Goal: Navigation & Orientation: Find specific page/section

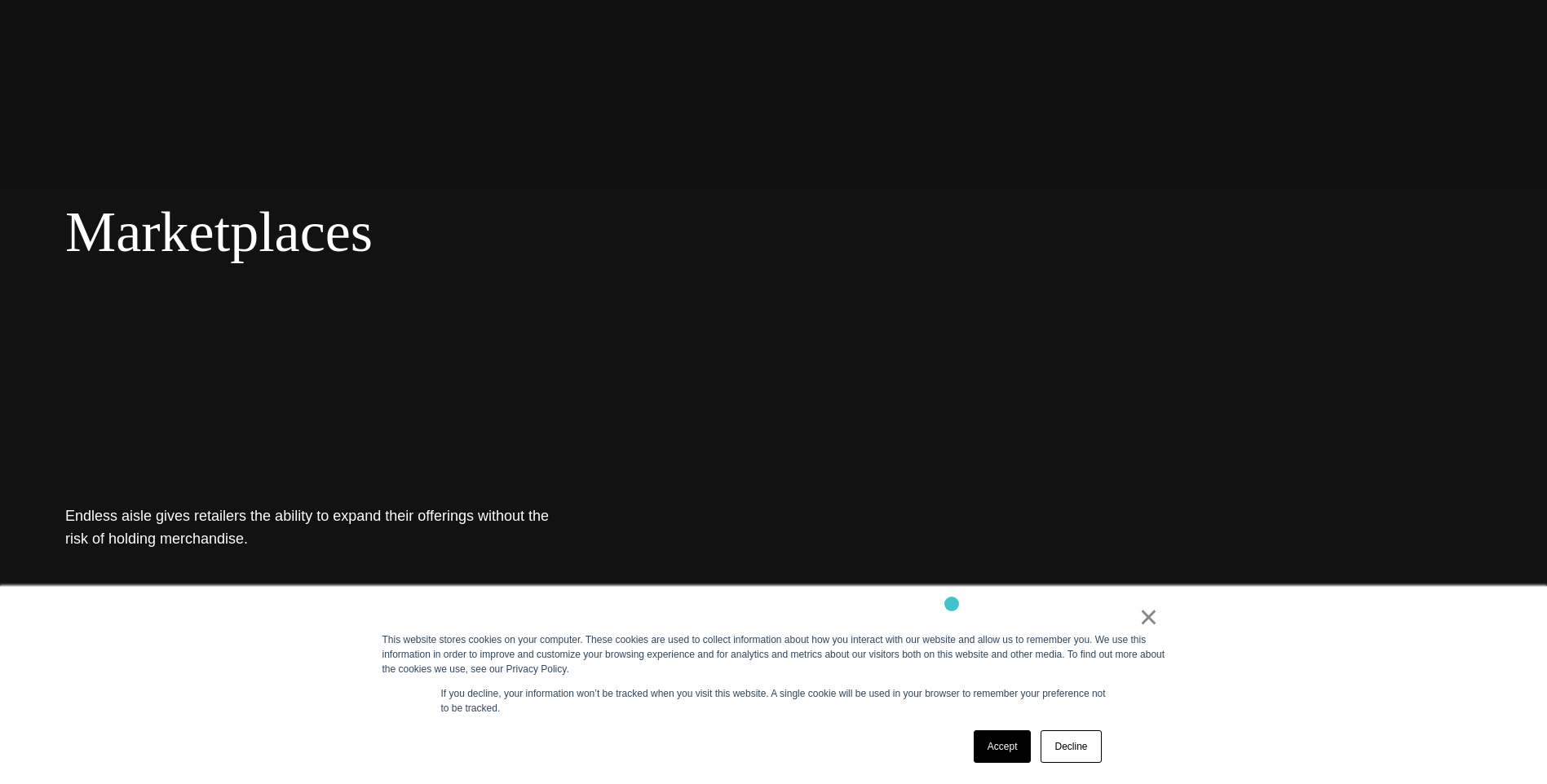
scroll to position [163, 0]
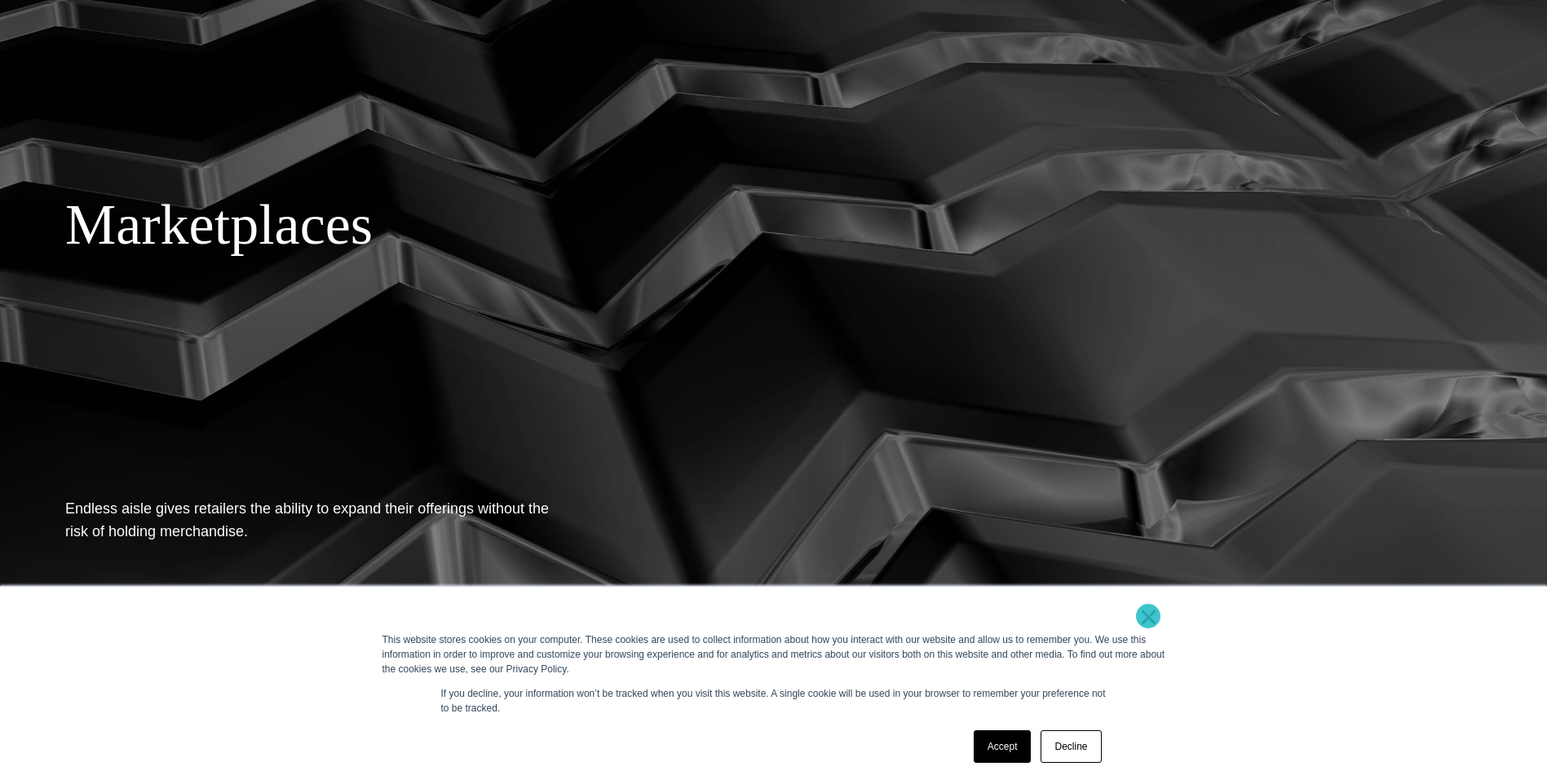
click at [1148, 617] on link "×" at bounding box center [1149, 617] width 19 height 15
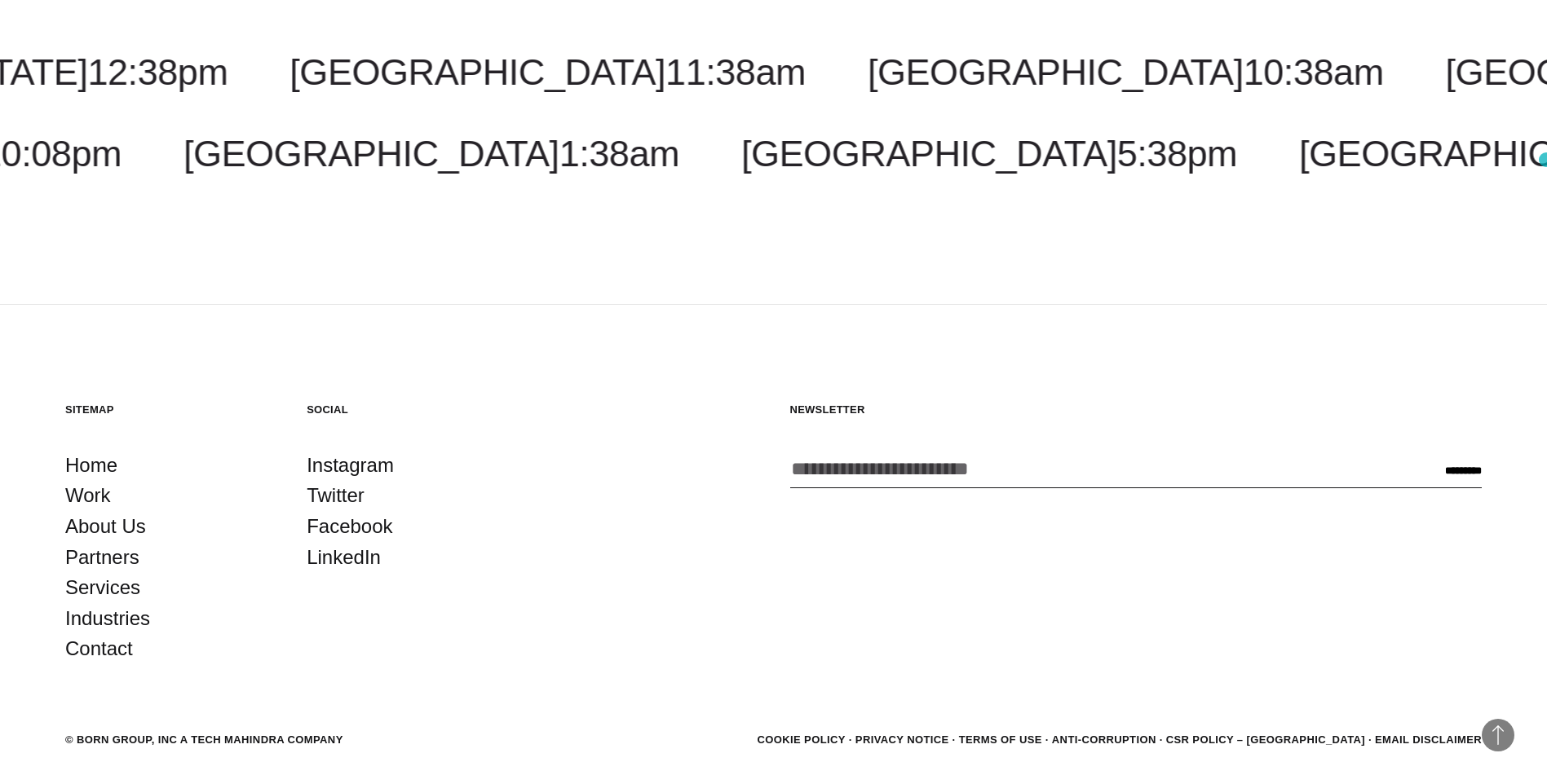
scroll to position [2876, 0]
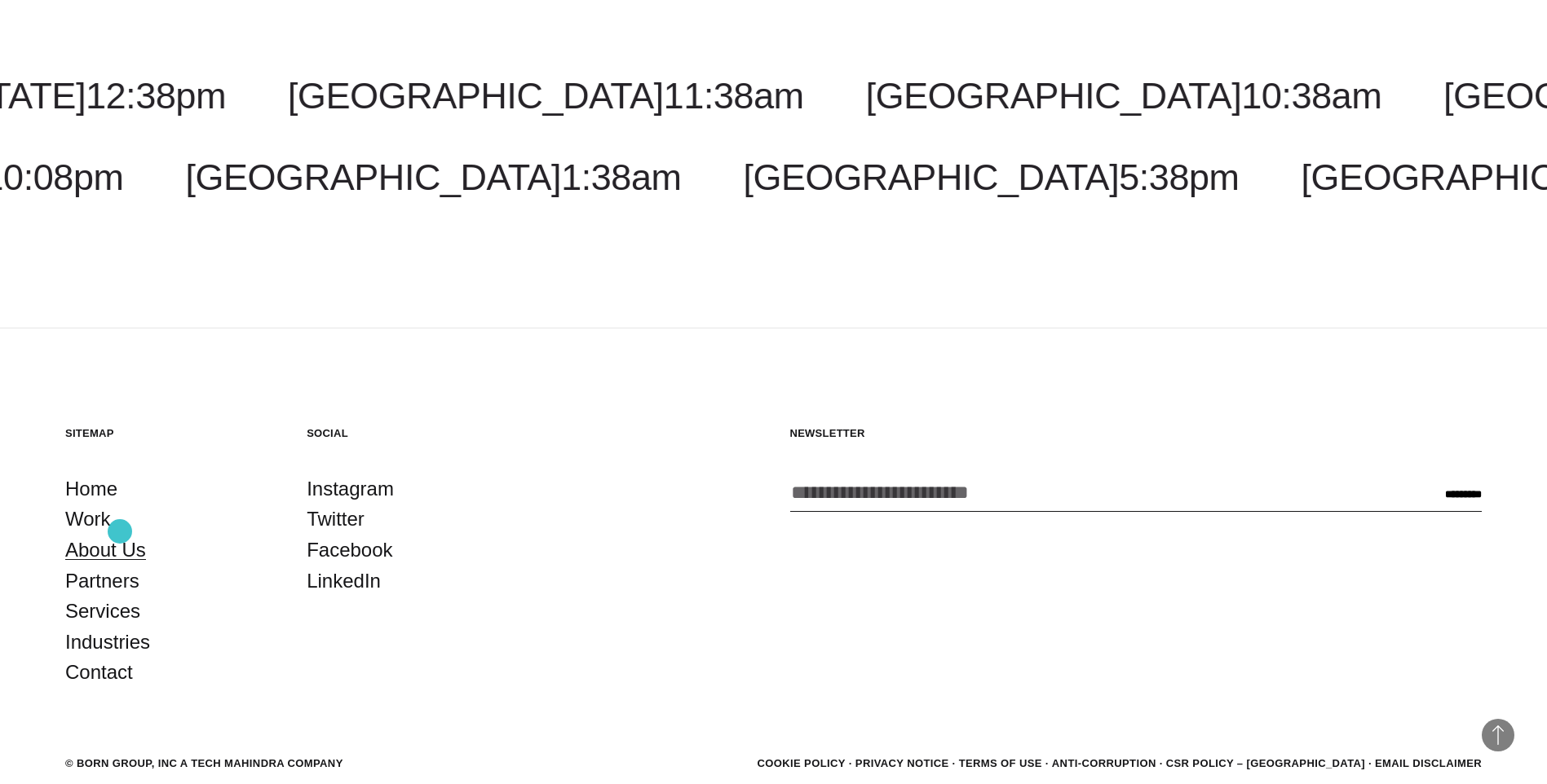
click at [120, 535] on link "About Us" at bounding box center [105, 550] width 81 height 31
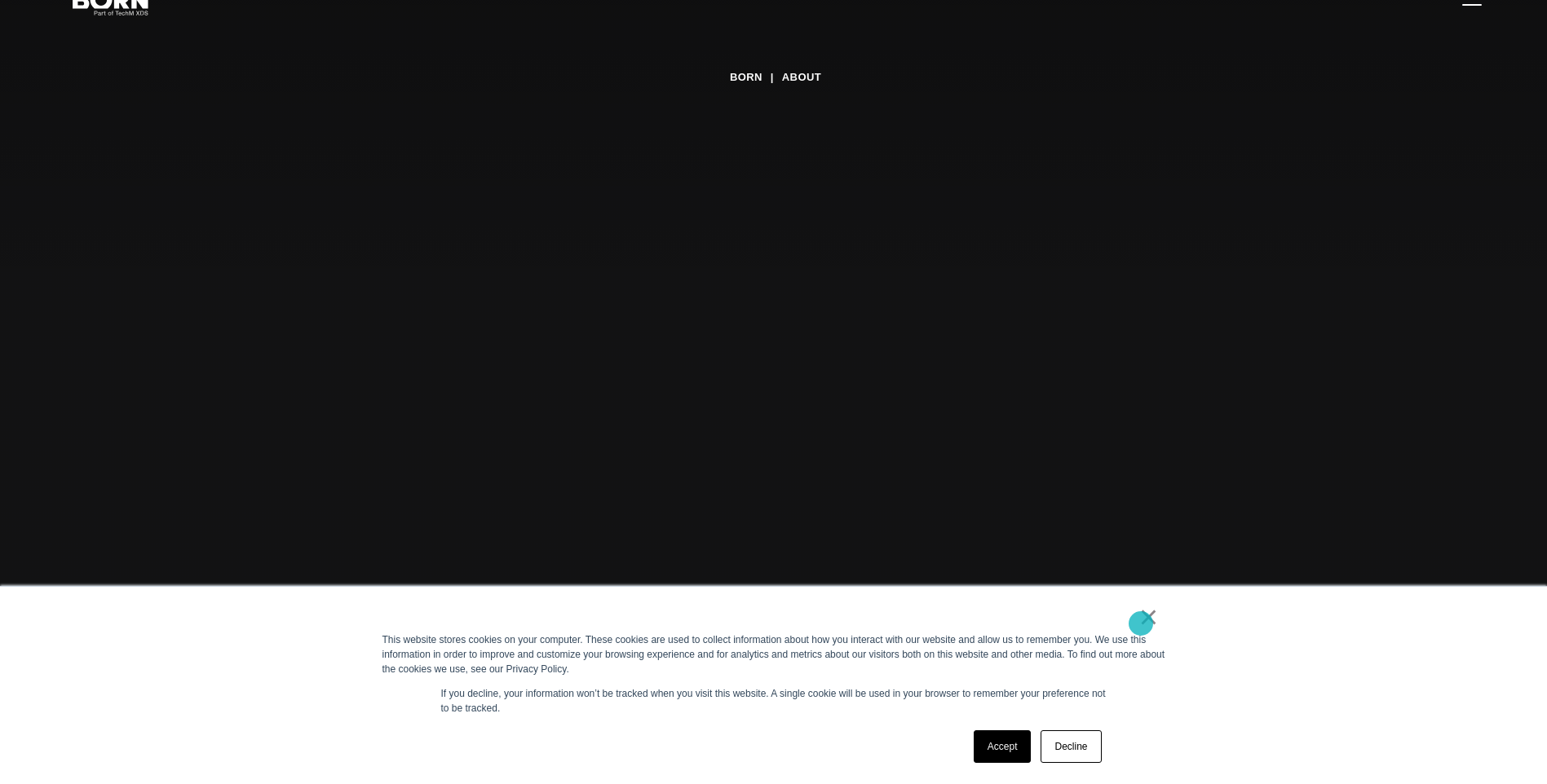
scroll to position [82, 0]
click at [1147, 618] on link "×" at bounding box center [1149, 617] width 19 height 15
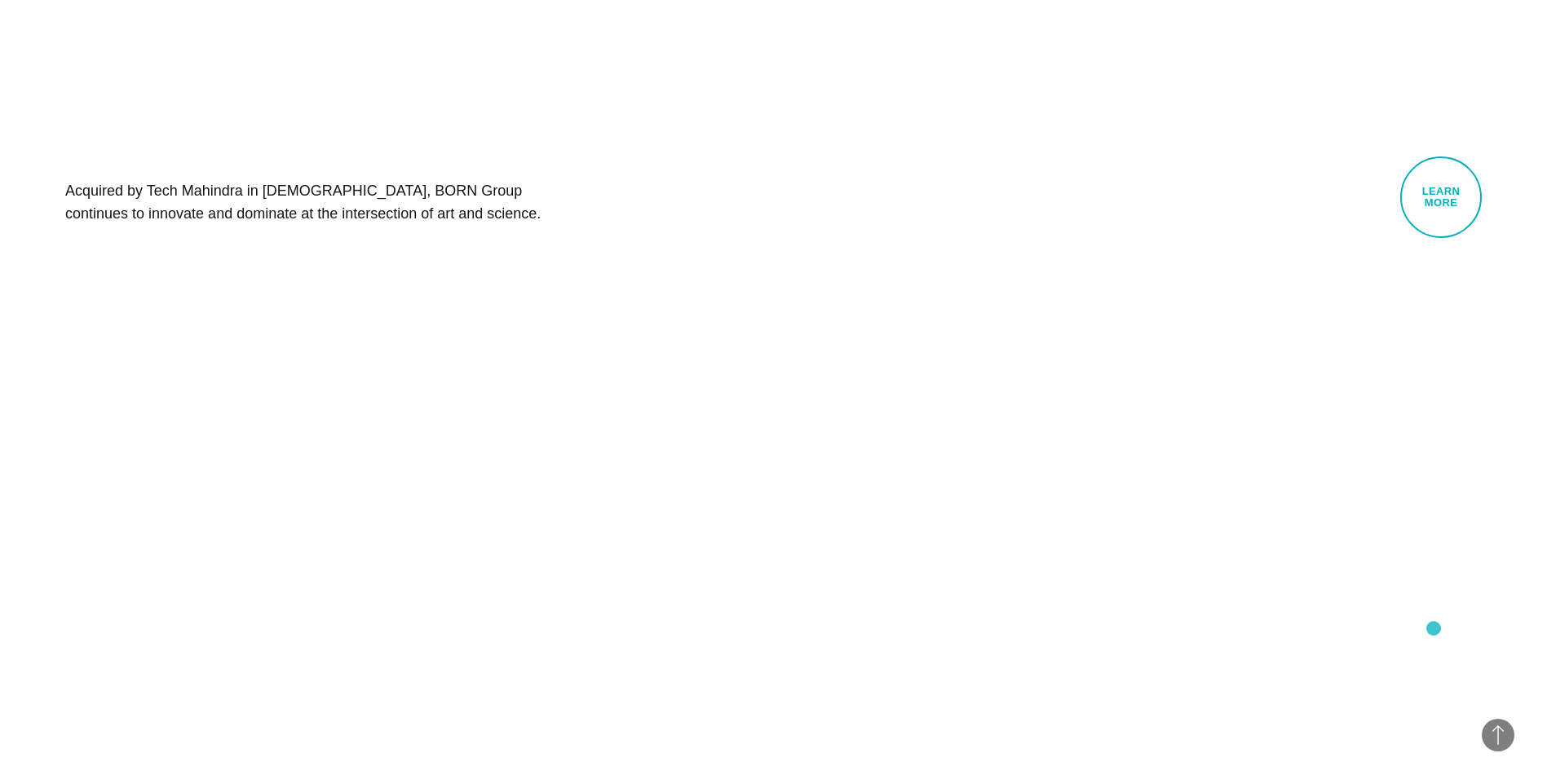
scroll to position [1304, 0]
